Goal: Navigation & Orientation: Go to known website

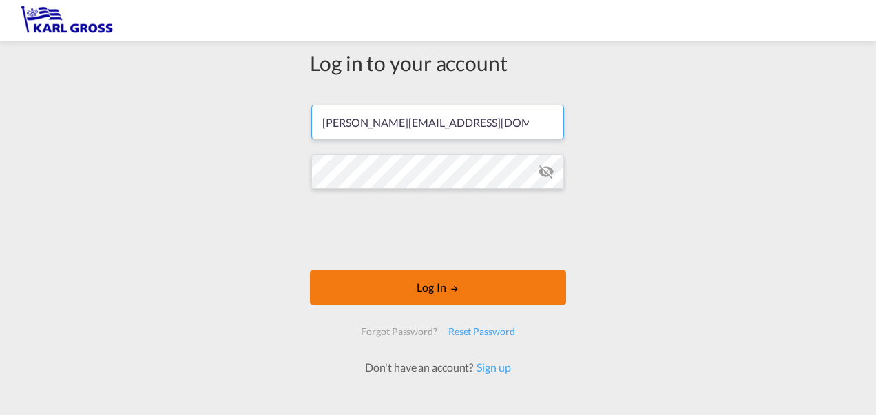
click at [435, 284] on button "Log In" at bounding box center [438, 287] width 256 height 34
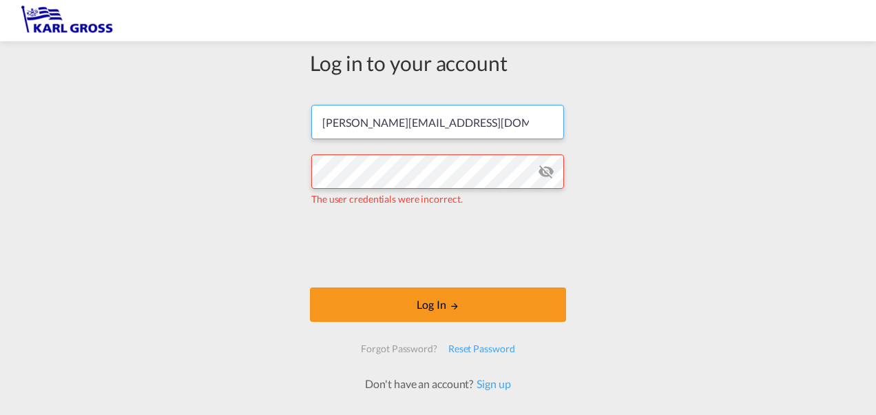
click at [361, 121] on input "[PERSON_NAME][EMAIL_ADDRESS][DOMAIN_NAME]" at bounding box center [437, 122] width 253 height 34
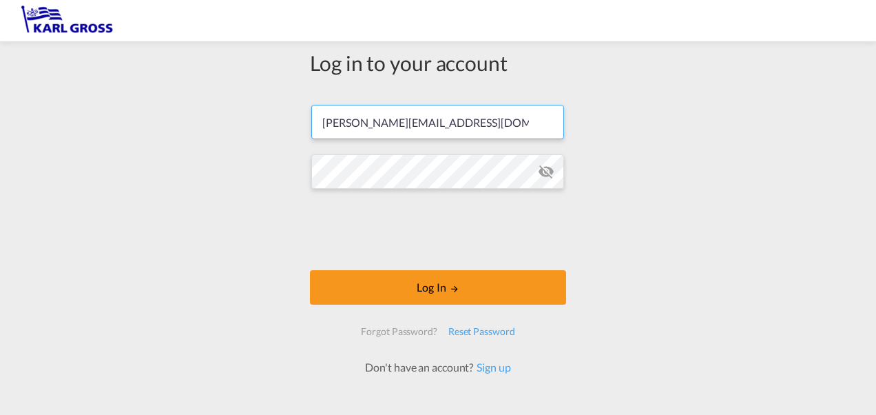
type input "[PERSON_NAME][EMAIL_ADDRESS][DOMAIN_NAME]"
click at [546, 176] on md-icon "icon-eye-off" at bounding box center [546, 171] width 17 height 17
click at [265, 219] on div "Log in to your account [PERSON_NAME][EMAIL_ADDRESS][DOMAIN_NAME] Log In Forgot …" at bounding box center [438, 229] width 876 height 362
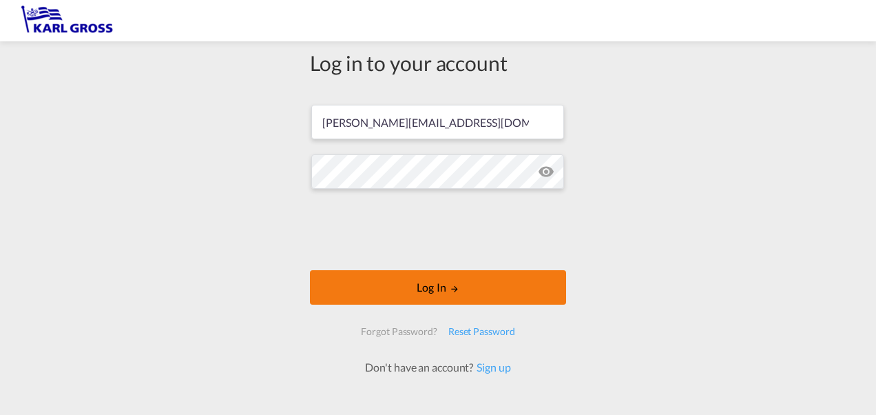
click at [431, 287] on button "Log In" at bounding box center [438, 287] width 256 height 34
